Goal: Find specific page/section: Find specific page/section

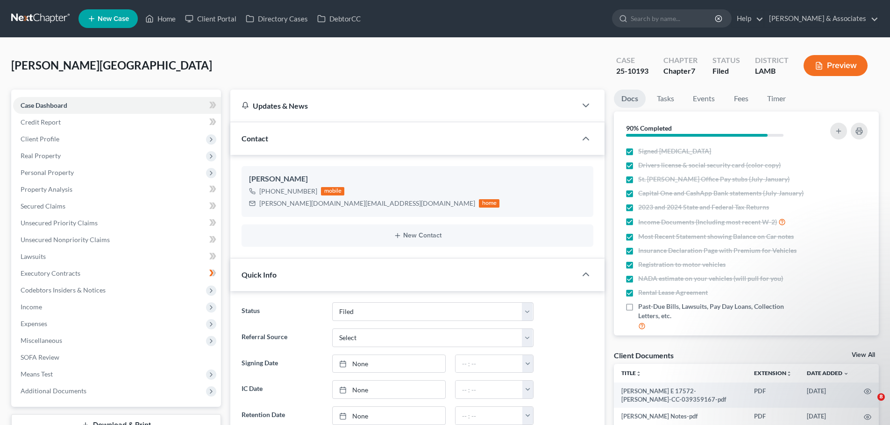
select select "8"
select select "0"
click at [47, 23] on link at bounding box center [41, 18] width 60 height 17
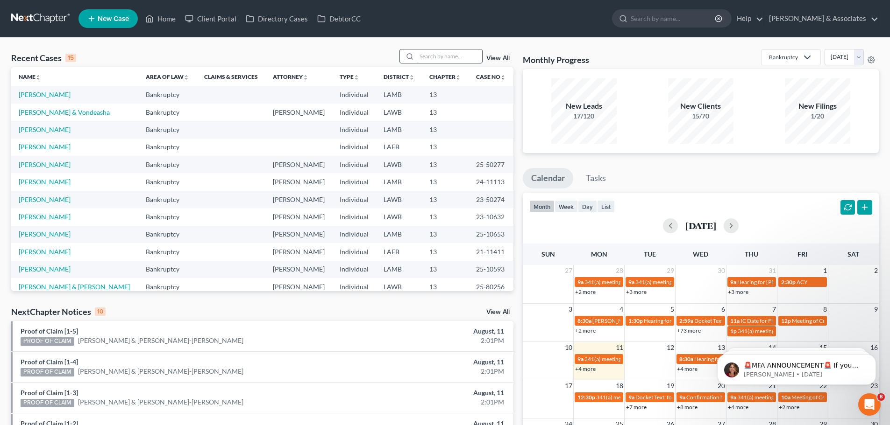
click at [429, 53] on input "search" at bounding box center [449, 56] width 65 height 14
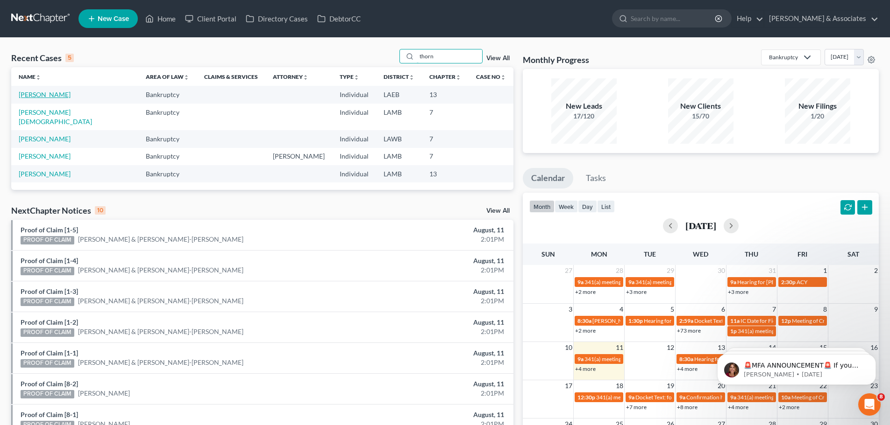
type input "thorn"
click at [49, 97] on link "[PERSON_NAME]" at bounding box center [45, 95] width 52 height 8
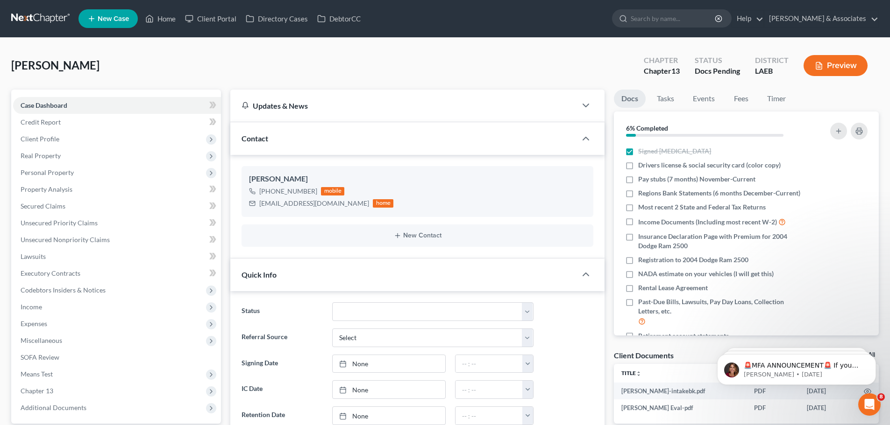
scroll to position [1006, 0]
click at [42, 19] on link at bounding box center [41, 18] width 60 height 17
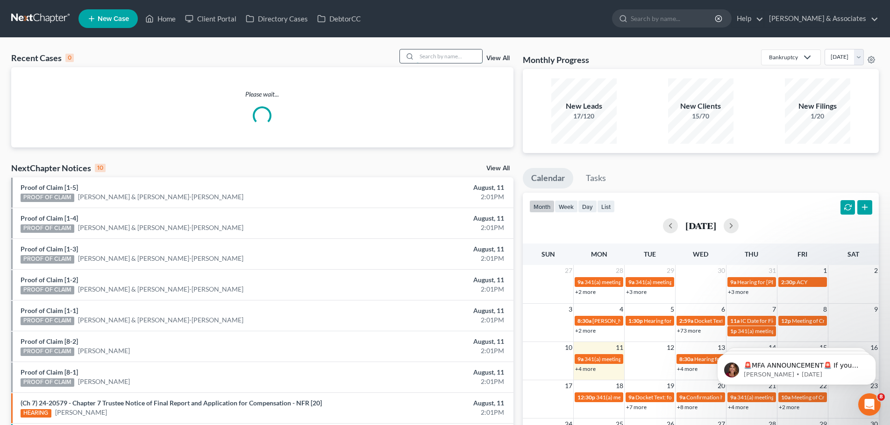
click at [430, 56] on input "search" at bounding box center [449, 56] width 65 height 14
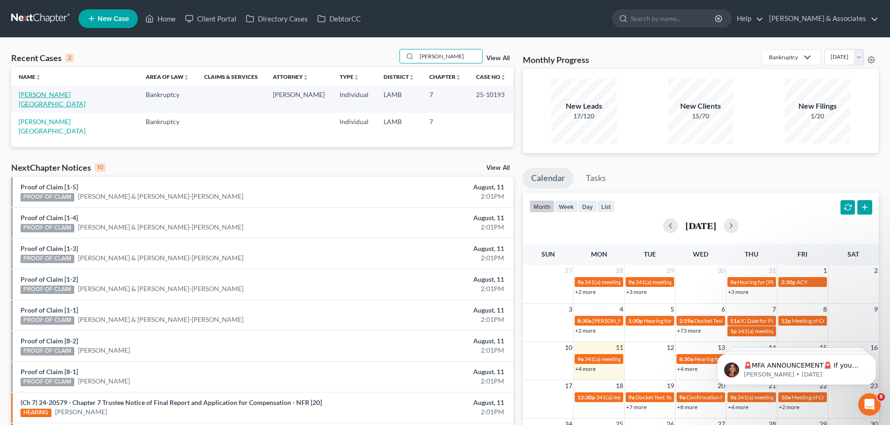
type input "[PERSON_NAME]"
click at [48, 94] on link "[PERSON_NAME][GEOGRAPHIC_DATA]" at bounding box center [52, 99] width 67 height 17
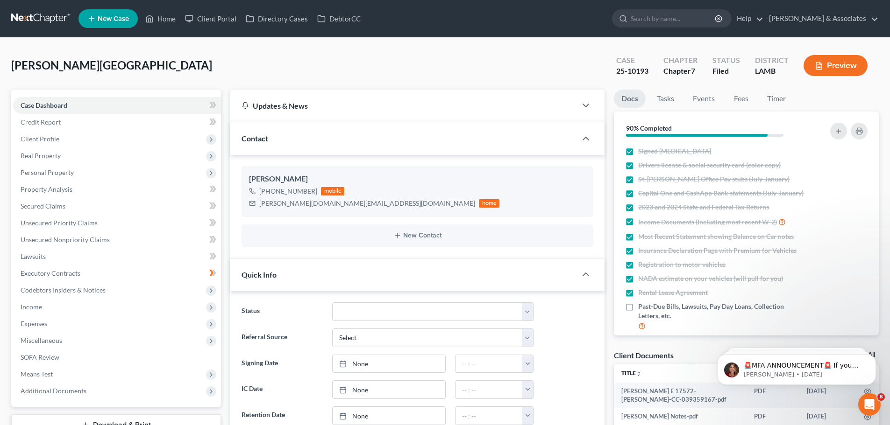
scroll to position [439, 0]
click at [779, 99] on link "Timer" at bounding box center [776, 99] width 34 height 18
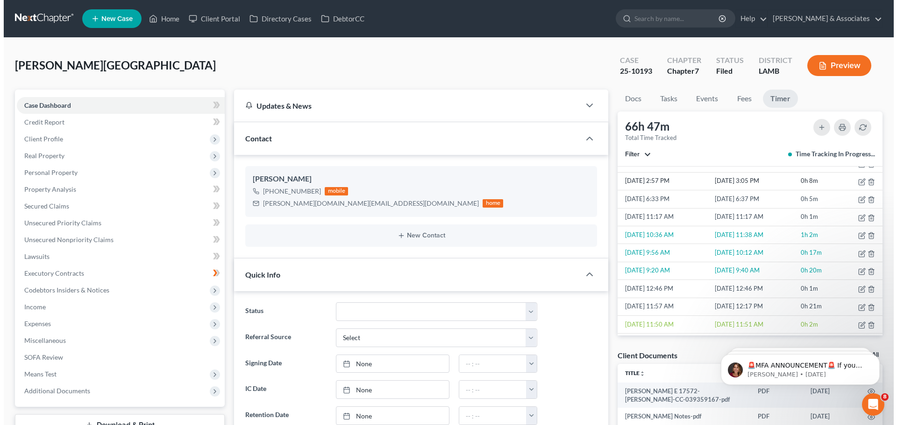
scroll to position [0, 0]
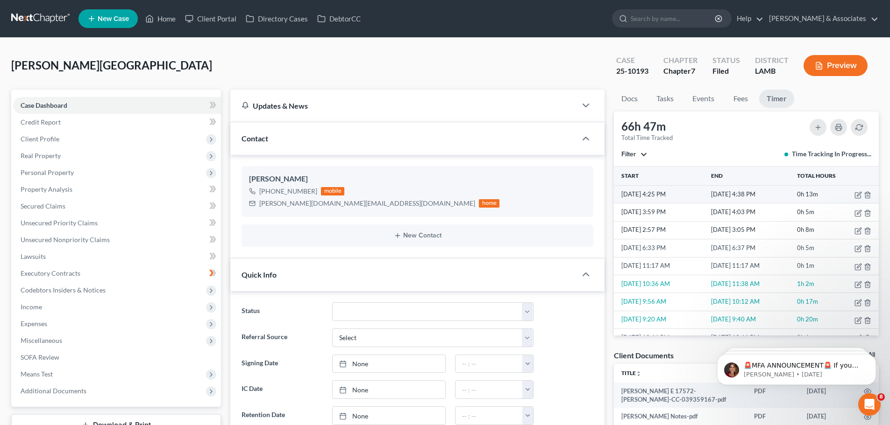
click at [706, 189] on td "[DATE] 4:25 PM" at bounding box center [661, 194] width 95 height 18
click at [816, 132] on button "button" at bounding box center [817, 127] width 17 height 17
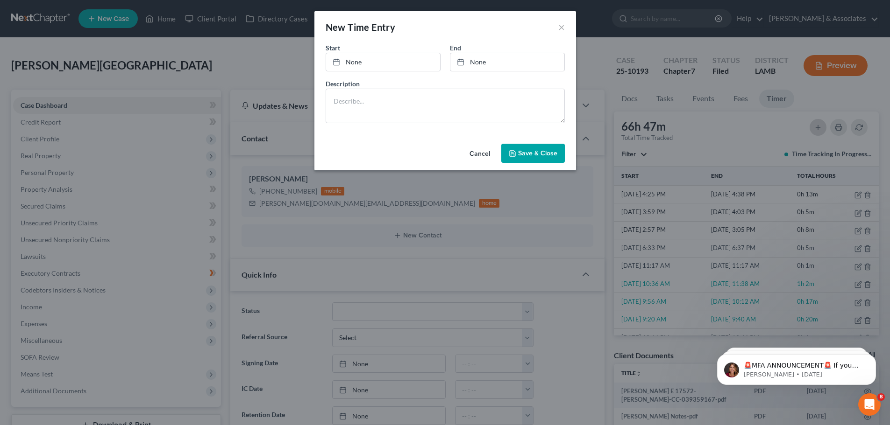
scroll to position [2839, 0]
click at [534, 148] on button "Save & Close" at bounding box center [536, 154] width 64 height 20
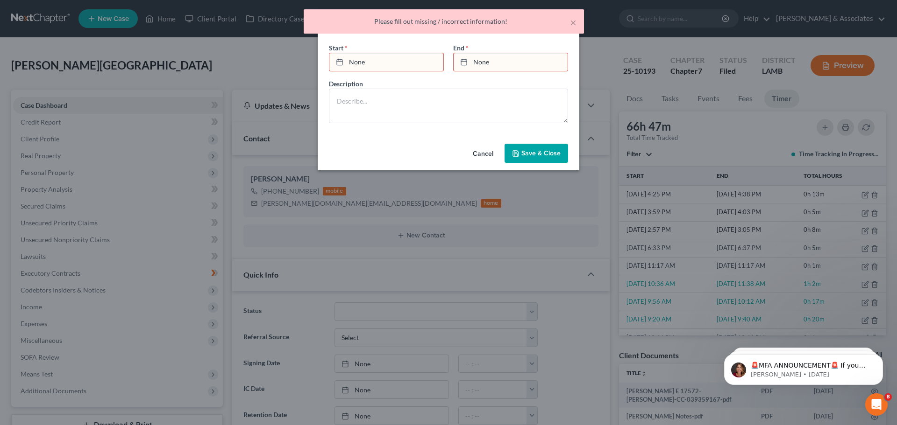
click at [495, 149] on button "Cancel" at bounding box center [482, 154] width 35 height 19
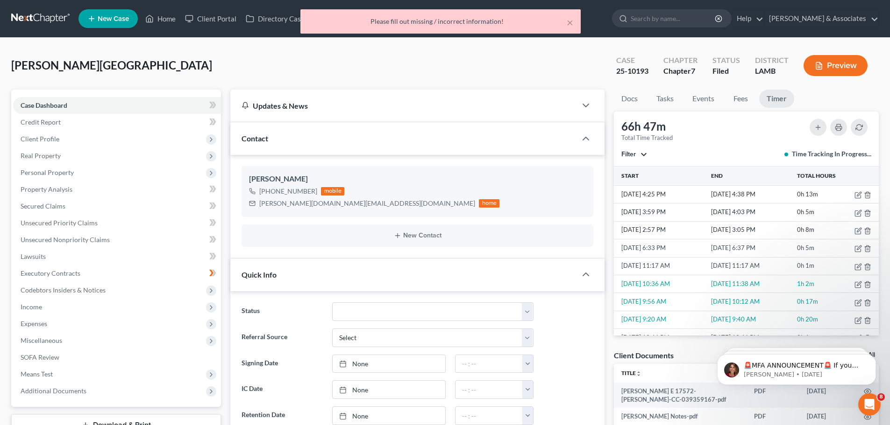
scroll to position [2867, 0]
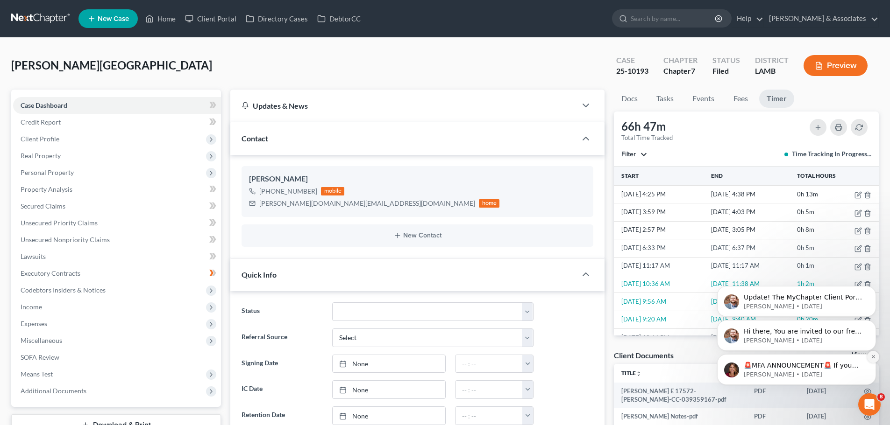
click at [871, 358] on icon "Dismiss notification" at bounding box center [872, 356] width 5 height 5
click at [871, 358] on icon "Dismiss notification" at bounding box center [873, 357] width 4 height 4
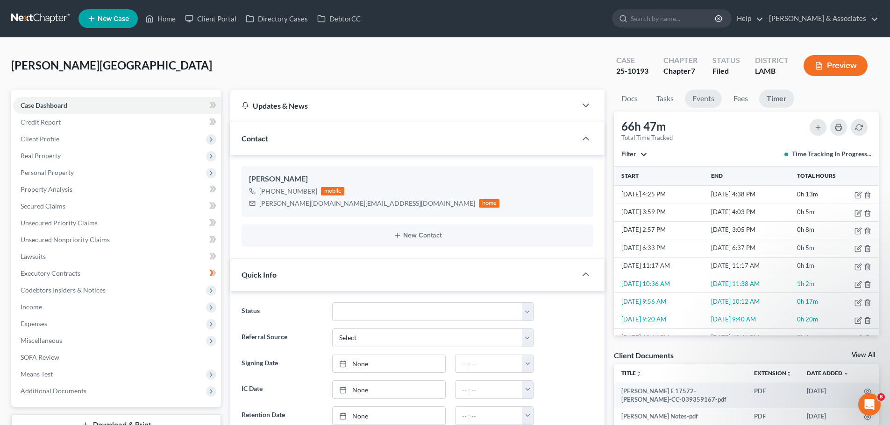
click at [715, 96] on link "Events" at bounding box center [703, 99] width 37 height 18
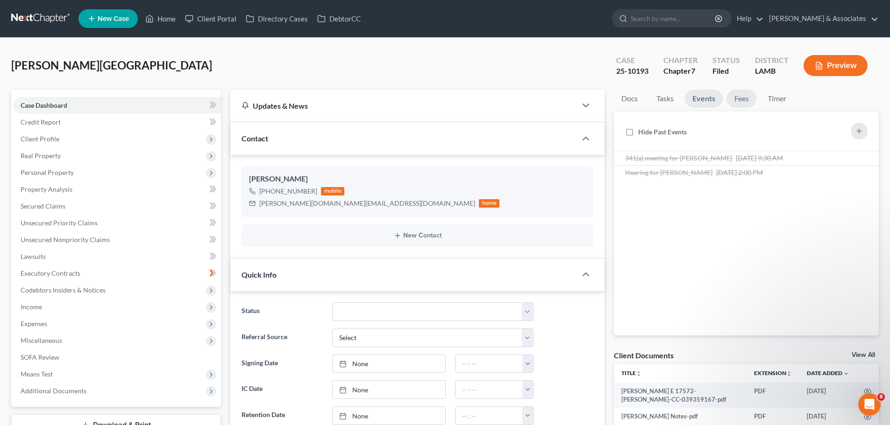
click at [739, 100] on link "Fees" at bounding box center [741, 99] width 30 height 18
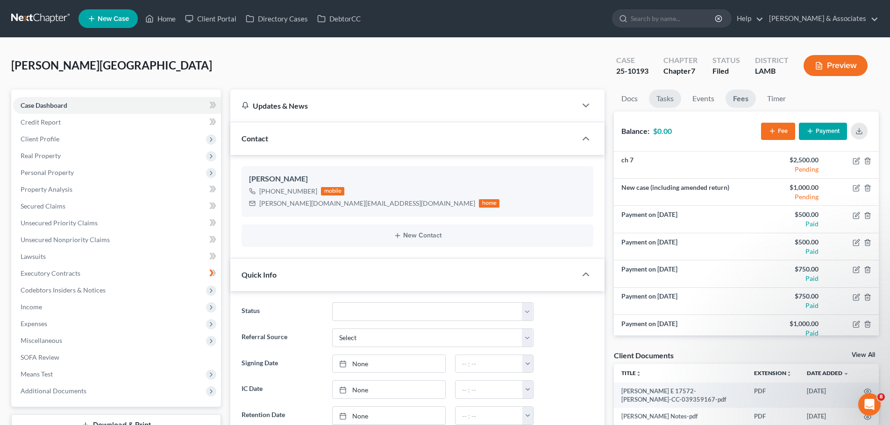
click at [667, 97] on link "Tasks" at bounding box center [665, 99] width 32 height 18
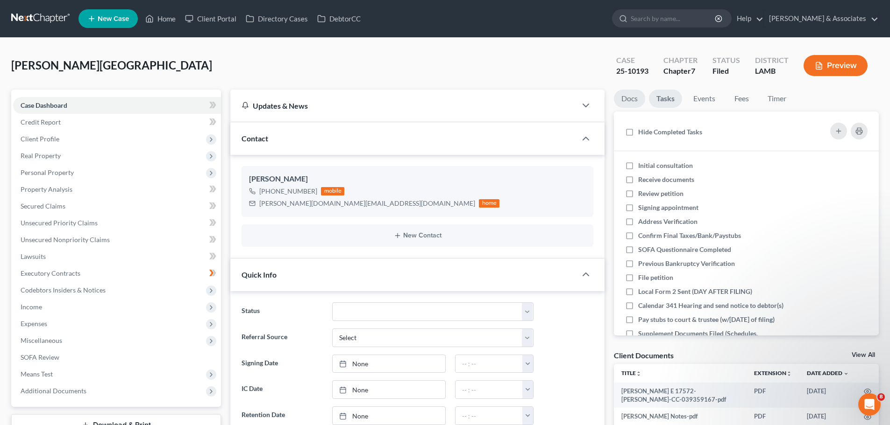
click at [634, 99] on link "Docs" at bounding box center [629, 99] width 31 height 18
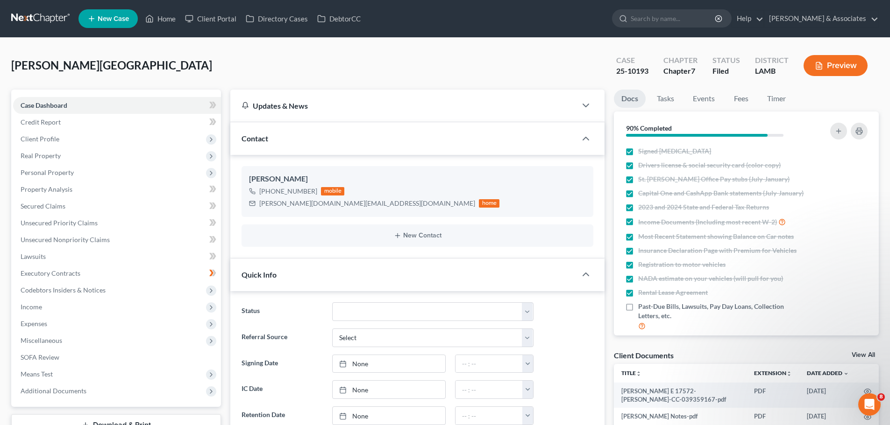
click at [538, 57] on div "[PERSON_NAME] Upgraded Case 25-10193 Chapter Chapter 7 Status Filed District [G…" at bounding box center [444, 69] width 867 height 41
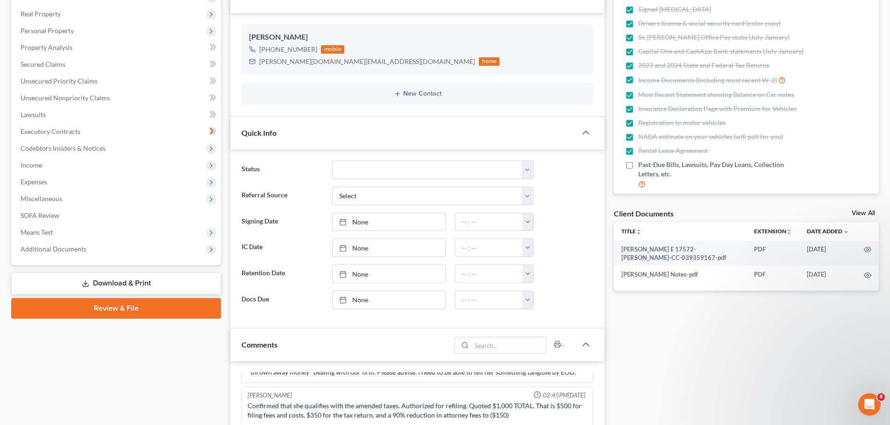
scroll to position [0, 0]
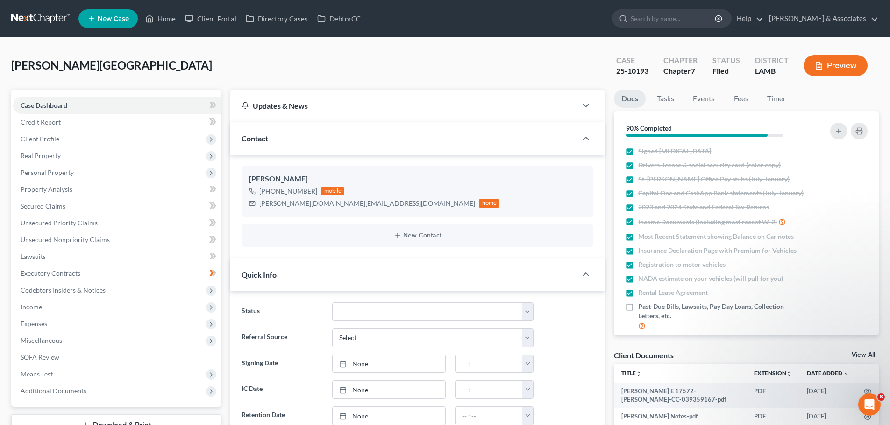
click at [363, 50] on div "[PERSON_NAME] Upgraded Case 25-10193 Chapter Chapter 7 Status Filed District [G…" at bounding box center [444, 69] width 867 height 41
